Goal: Browse casually

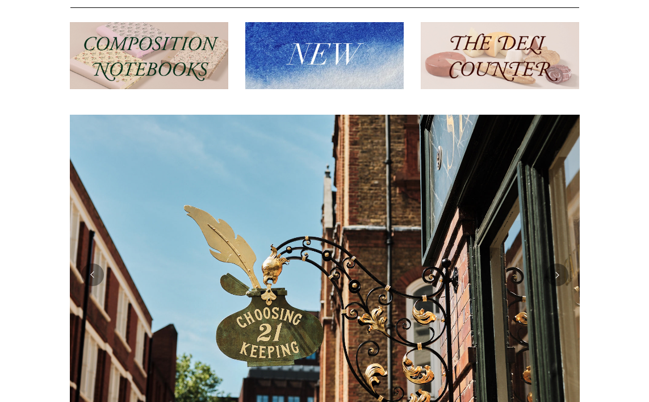
scroll to position [129, 0]
click at [148, 76] on img at bounding box center [149, 56] width 159 height 68
click at [306, 69] on img at bounding box center [324, 56] width 159 height 68
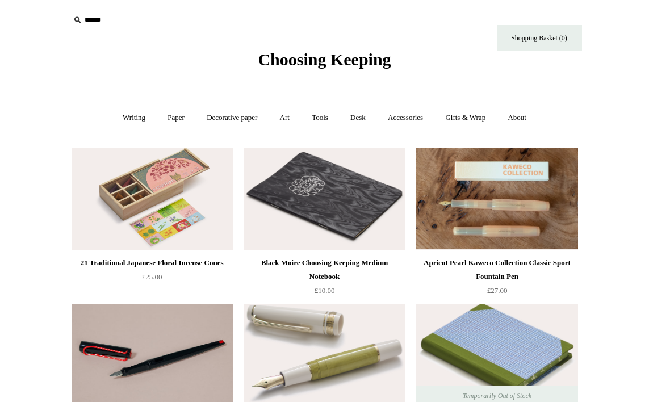
scroll to position [8, 0]
